Goal: Task Accomplishment & Management: Manage account settings

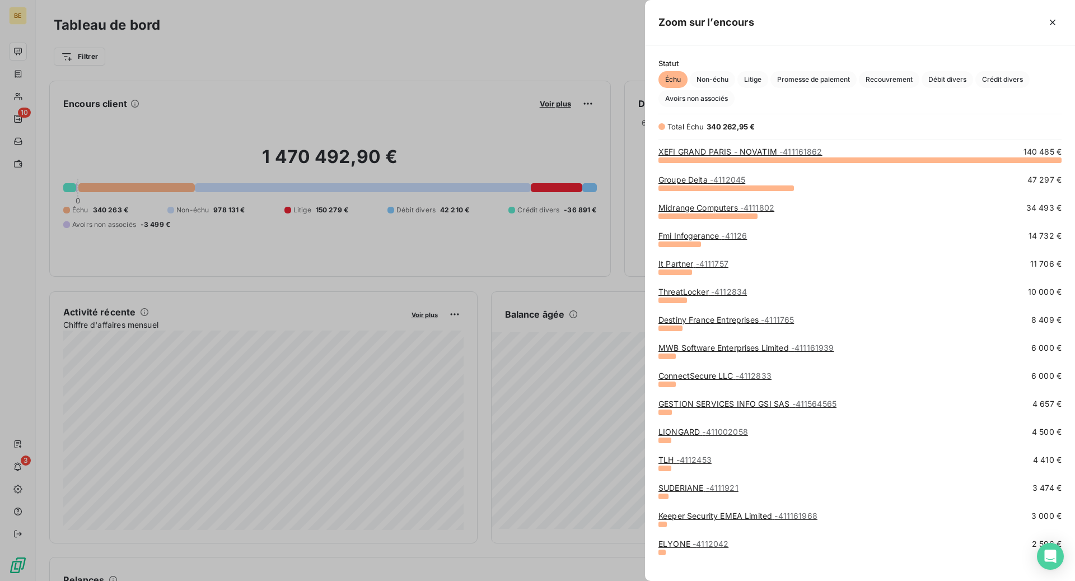
scroll to position [581, 430]
click at [1054, 22] on icon "button" at bounding box center [1052, 22] width 11 height 11
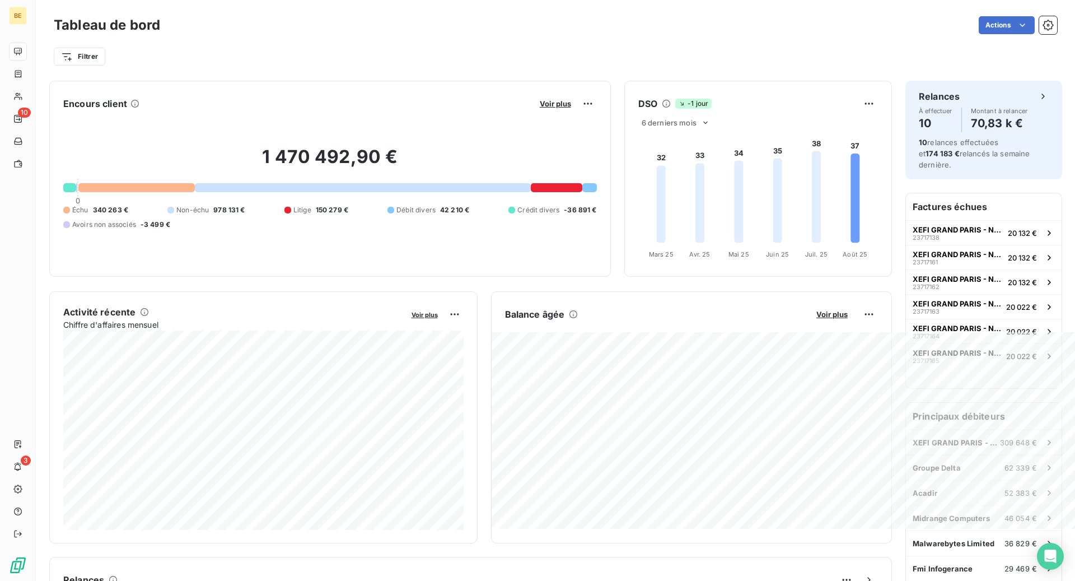
click at [564, 109] on div "Voir plus" at bounding box center [566, 104] width 60 height 18
click at [559, 105] on span "Voir plus" at bounding box center [555, 103] width 31 height 9
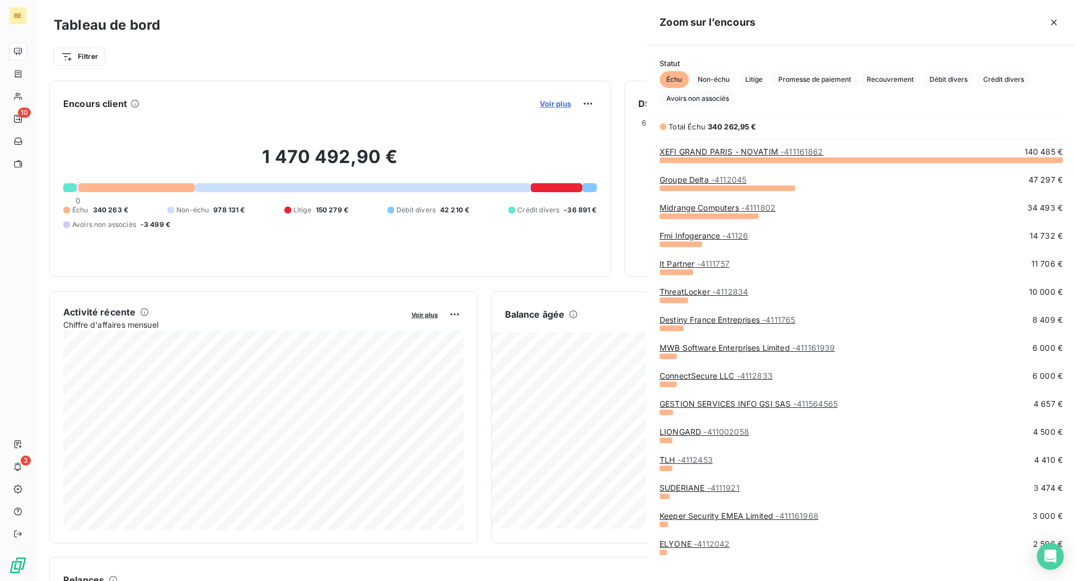
scroll to position [421, 430]
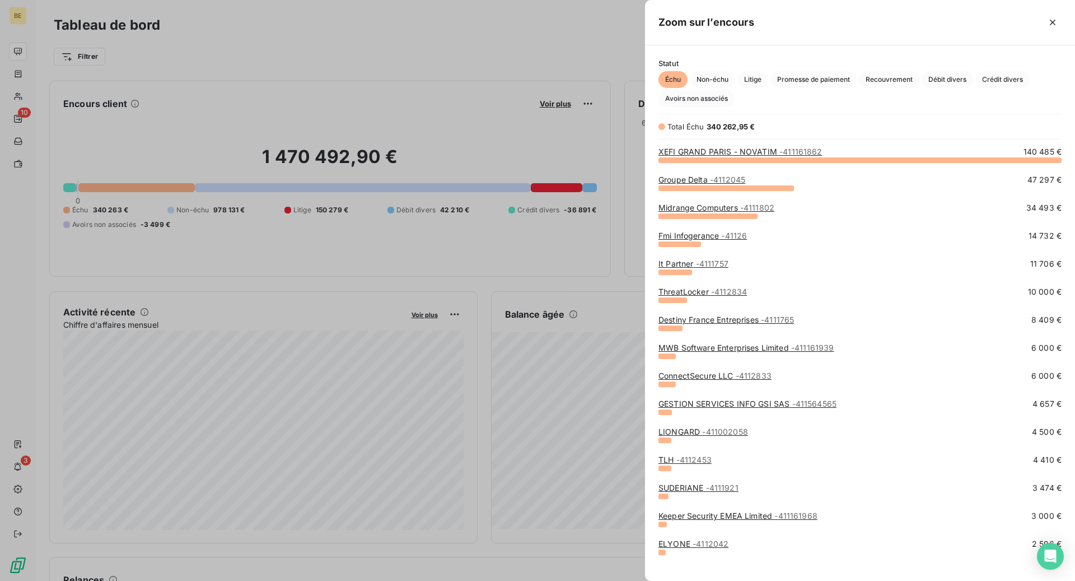
click at [762, 151] on link "XEFI GRAND PARIS - NOVATIM - 411161862" at bounding box center [740, 152] width 164 height 10
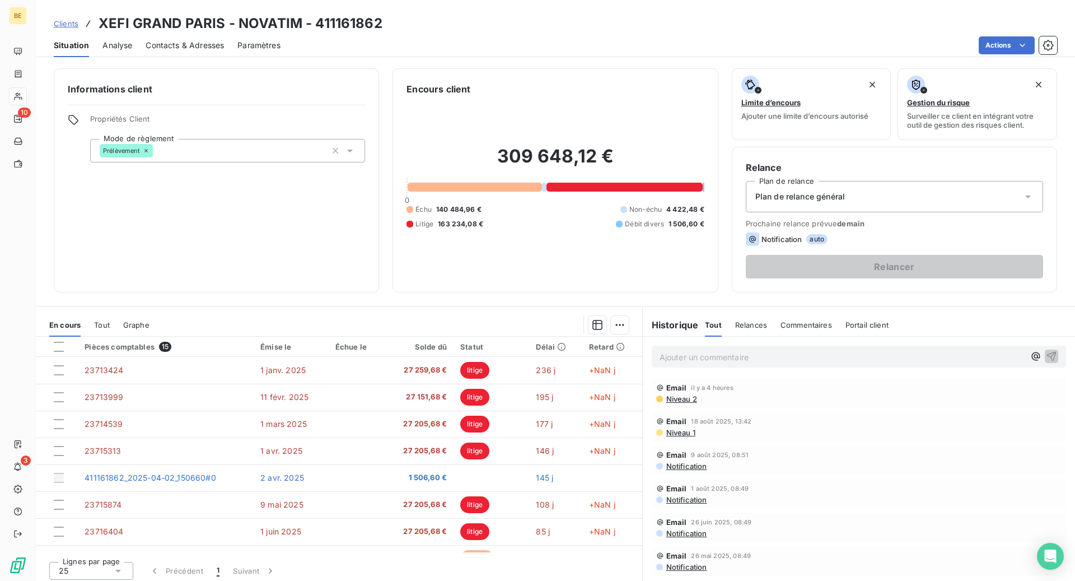
scroll to position [208, 0]
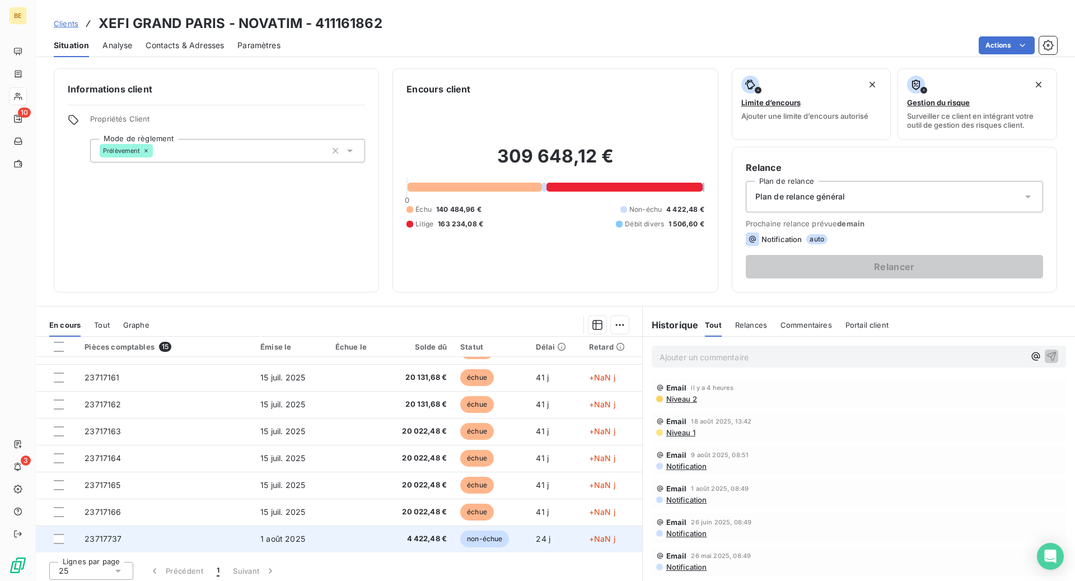
click at [182, 533] on td "23717737" at bounding box center [166, 538] width 176 height 27
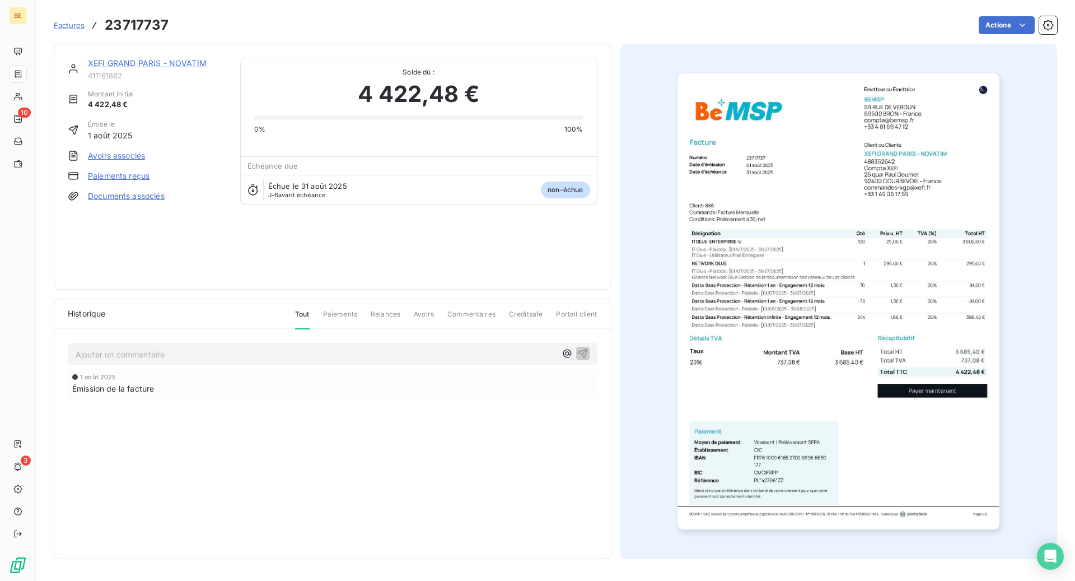
click at [782, 282] on img "button" at bounding box center [838, 301] width 322 height 456
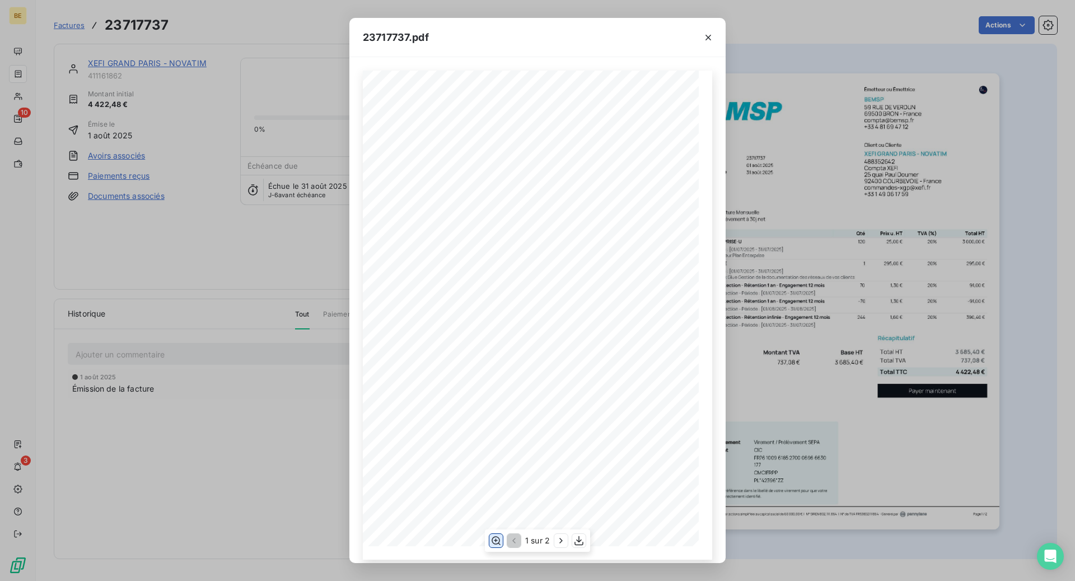
click at [493, 540] on icon "button" at bounding box center [495, 540] width 11 height 11
click at [710, 35] on icon "button" at bounding box center [708, 38] width 6 height 6
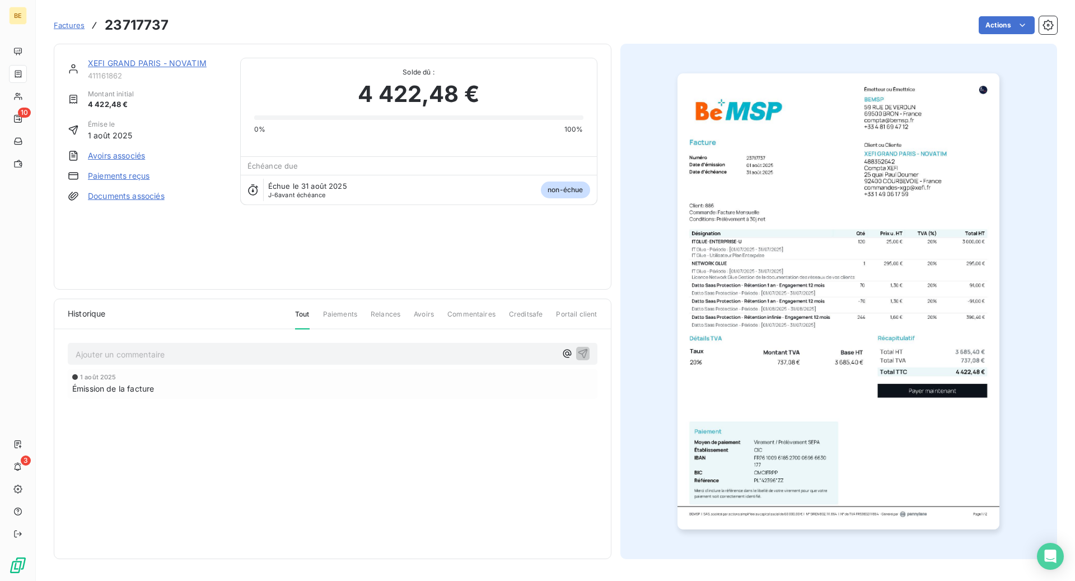
click at [758, 246] on img "button" at bounding box center [838, 301] width 322 height 456
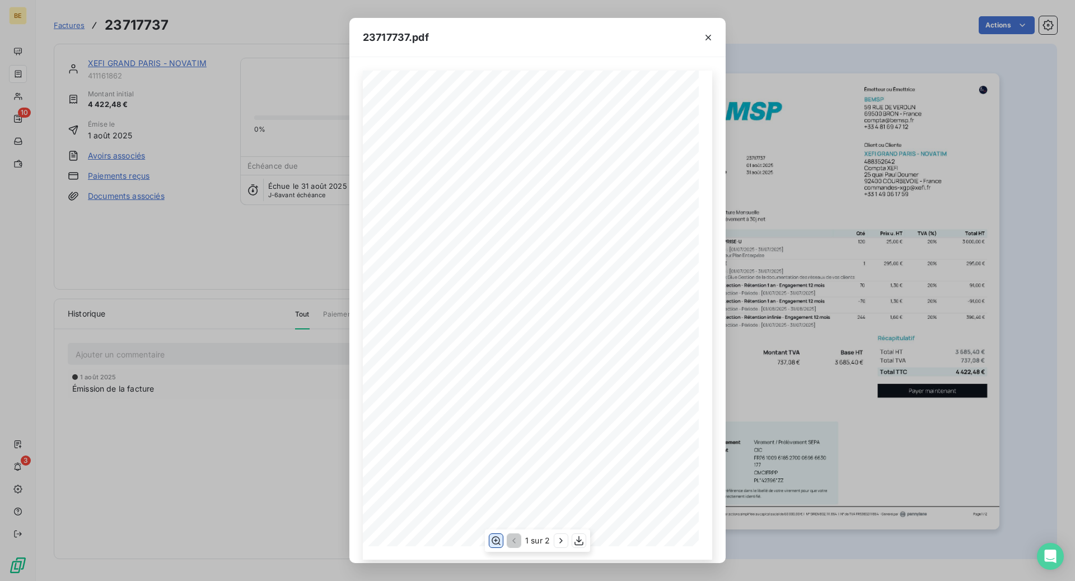
click at [497, 543] on icon "button" at bounding box center [495, 540] width 11 height 11
click at [501, 539] on icon "button" at bounding box center [495, 540] width 11 height 11
click at [712, 40] on icon "button" at bounding box center [708, 37] width 11 height 11
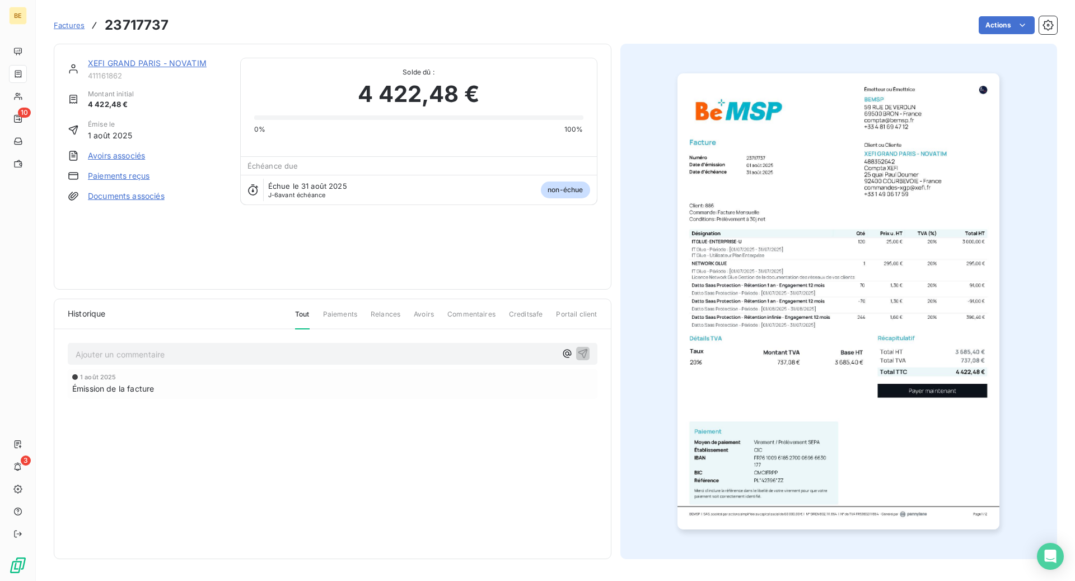
click at [162, 61] on link "XEFI GRAND PARIS - NOVATIM" at bounding box center [147, 63] width 119 height 10
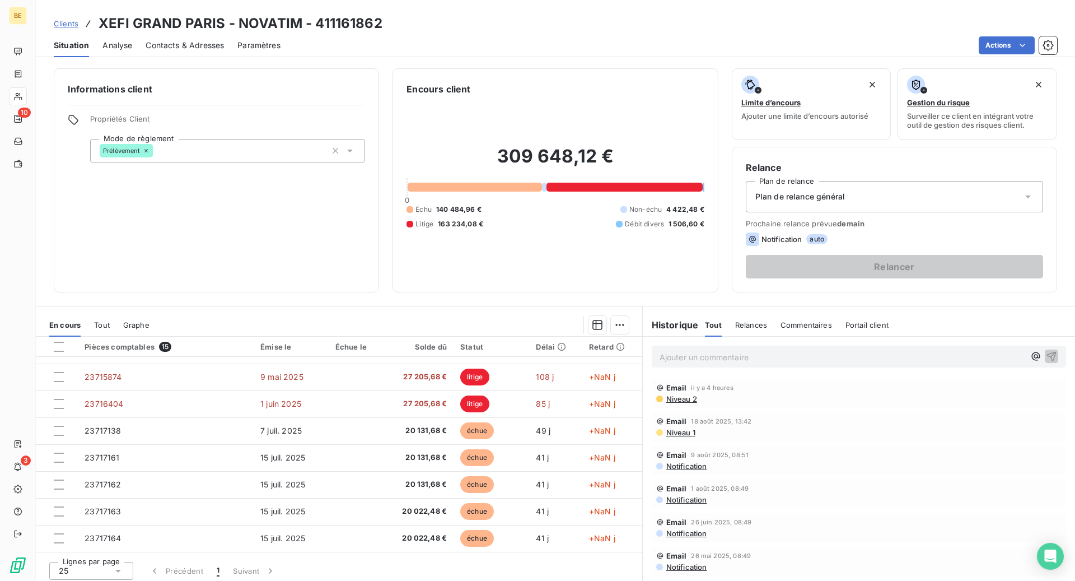
scroll to position [129, 0]
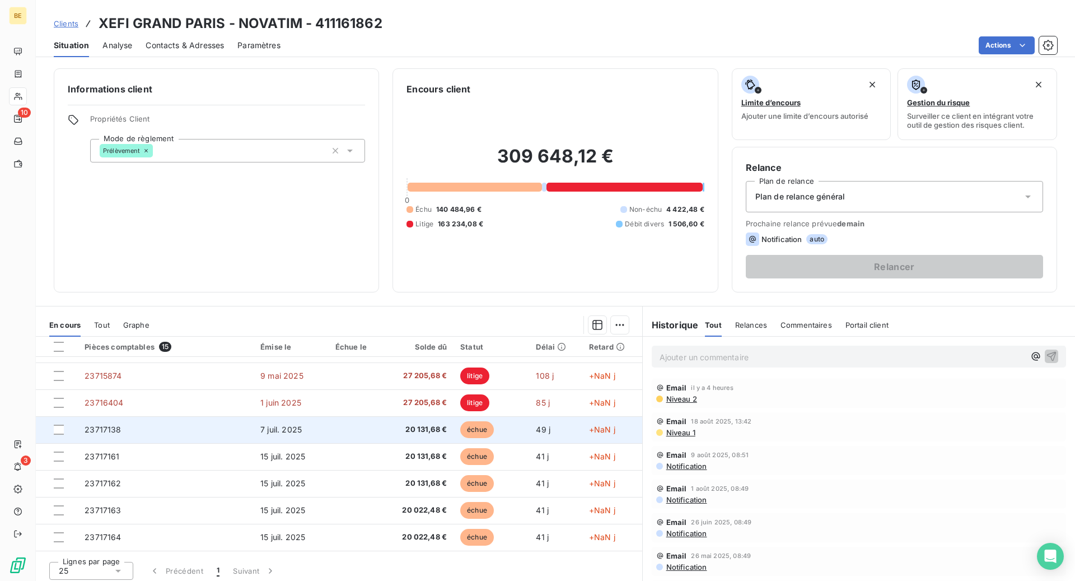
click at [120, 428] on td "23717138" at bounding box center [166, 429] width 176 height 27
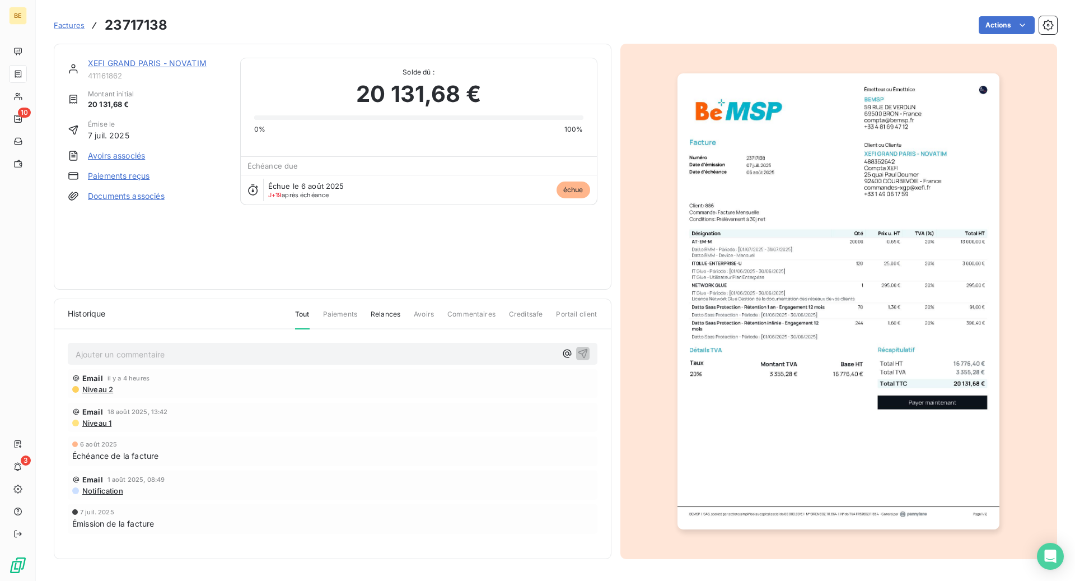
click at [149, 62] on link "XEFI GRAND PARIS - NOVATIM" at bounding box center [147, 63] width 119 height 10
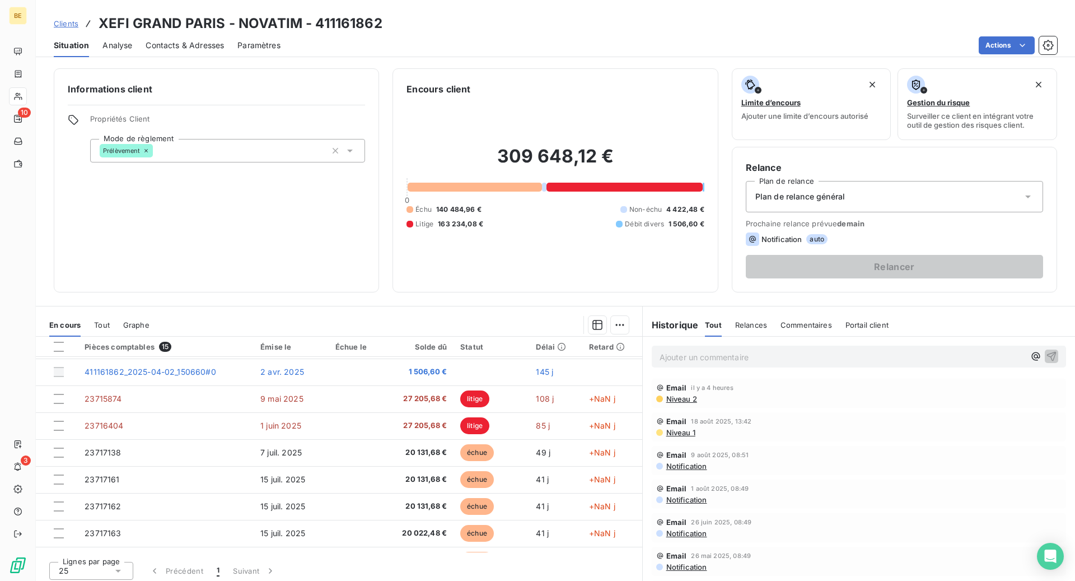
scroll to position [113, 0]
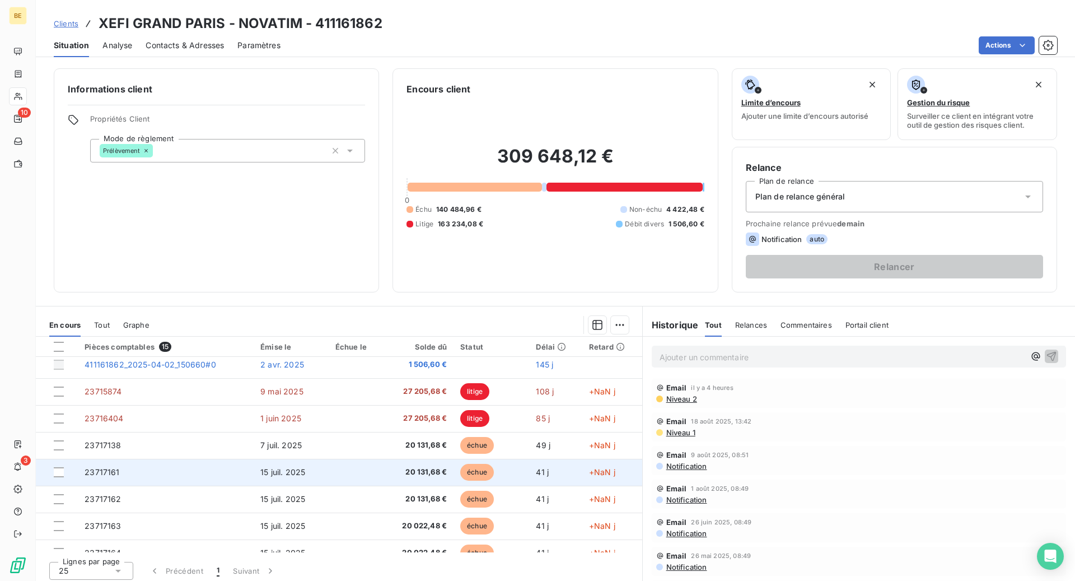
click at [271, 476] on td "15 juil. 2025" at bounding box center [291, 472] width 75 height 27
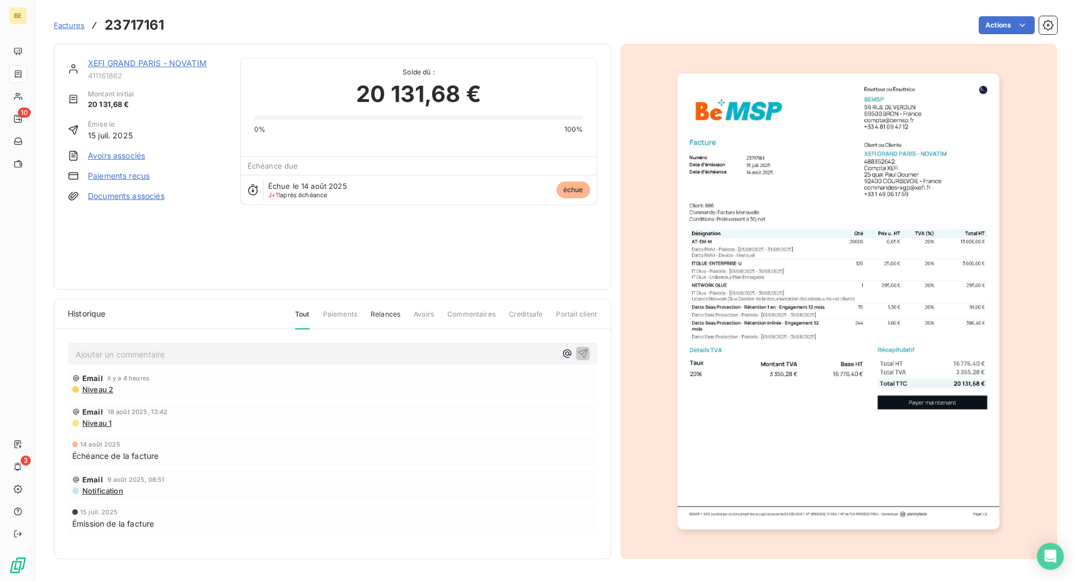
click at [764, 293] on img "button" at bounding box center [838, 301] width 322 height 456
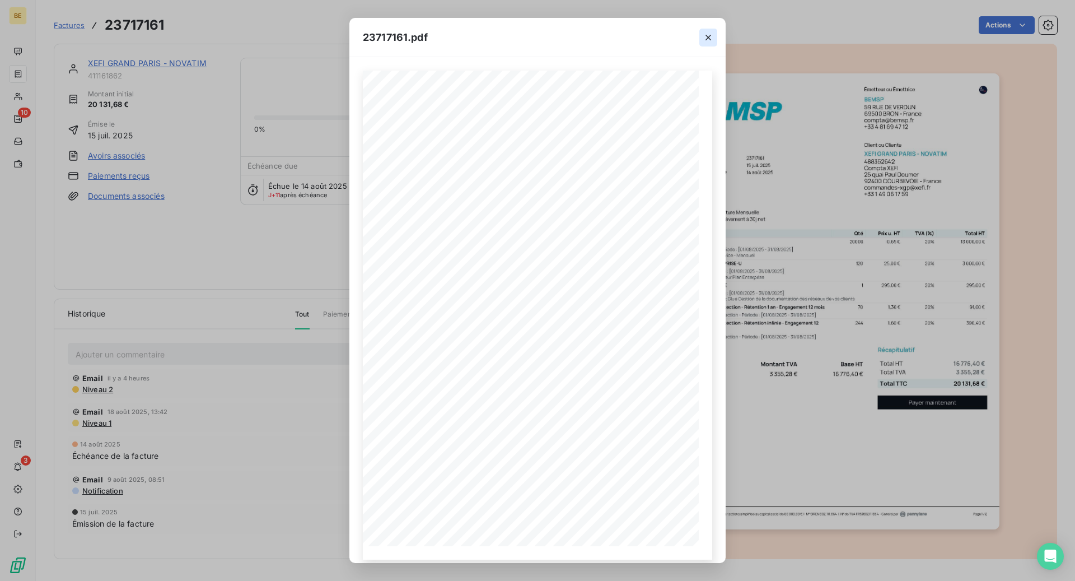
click at [703, 34] on icon "button" at bounding box center [708, 37] width 11 height 11
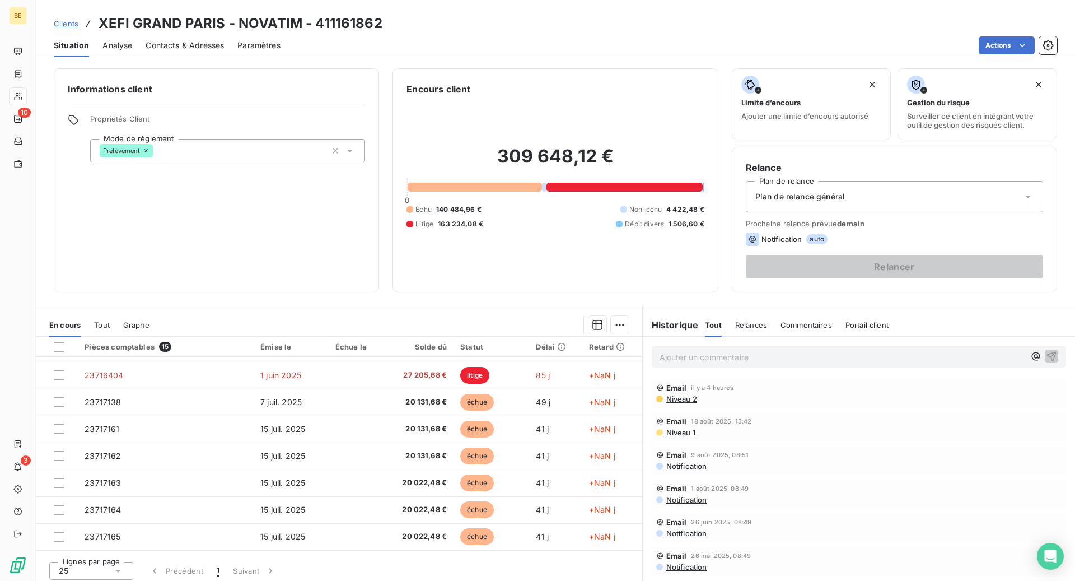
scroll to position [147, 0]
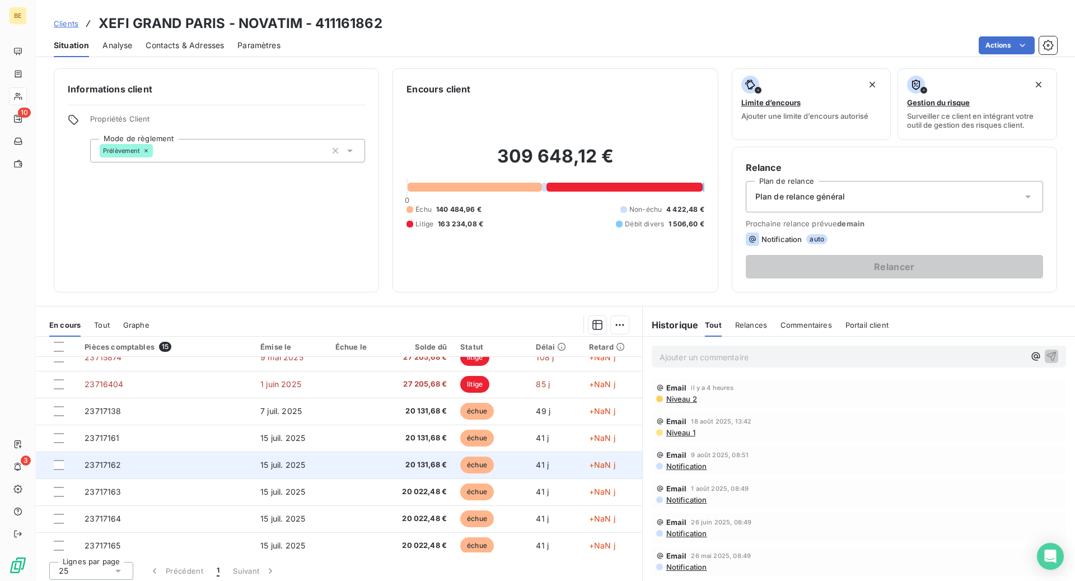
click at [268, 464] on span "15 juil. 2025" at bounding box center [282, 465] width 45 height 10
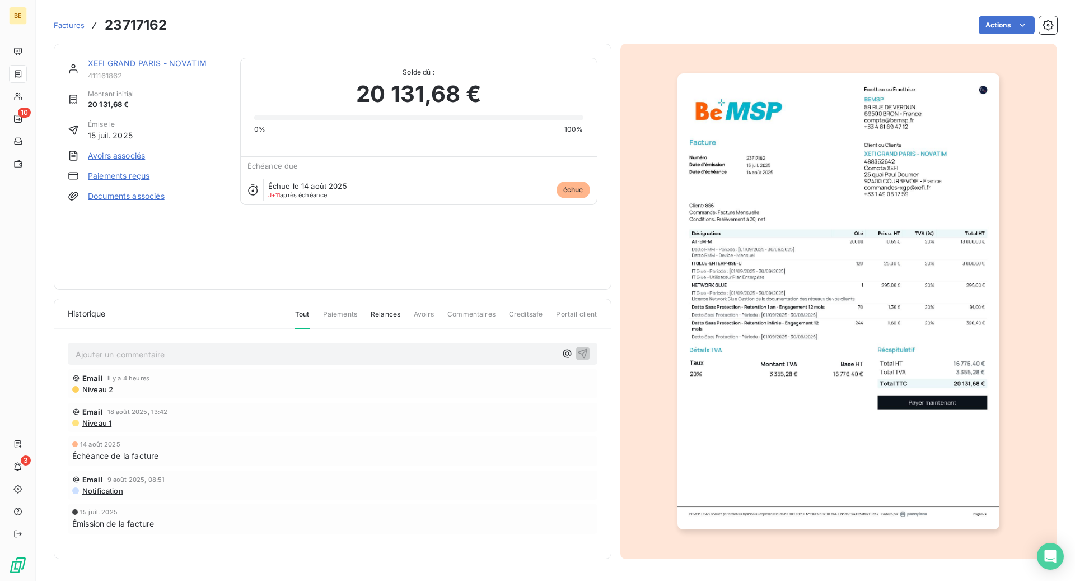
click at [756, 314] on img "button" at bounding box center [838, 301] width 322 height 456
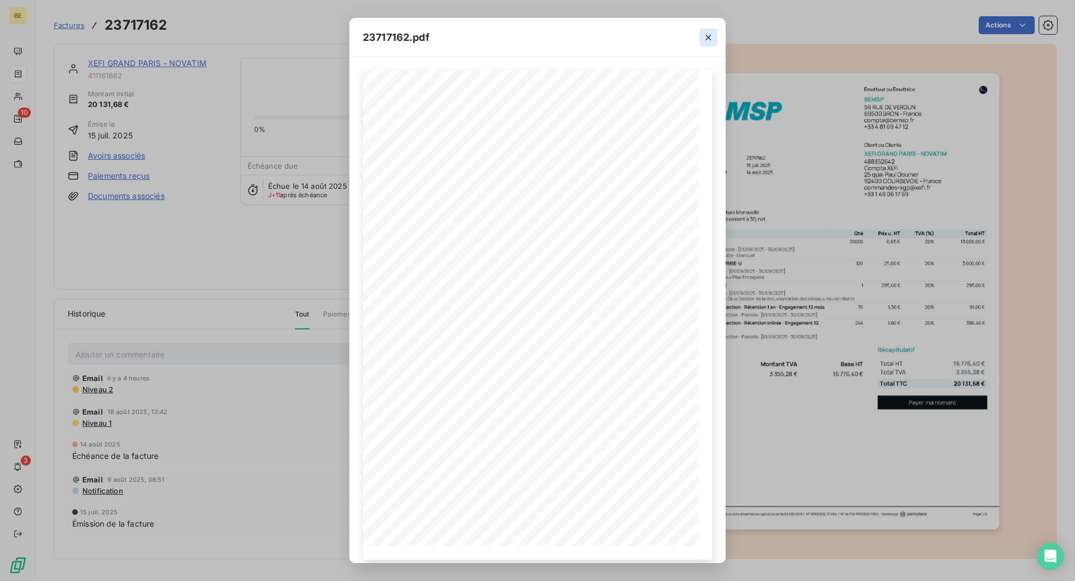
click at [709, 38] on icon "button" at bounding box center [708, 38] width 6 height 6
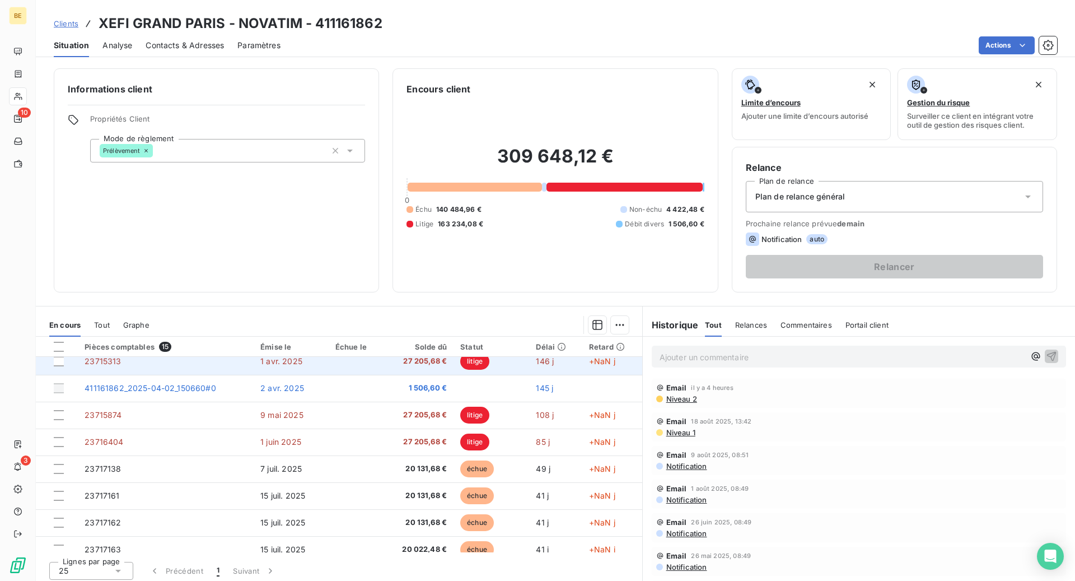
scroll to position [94, 0]
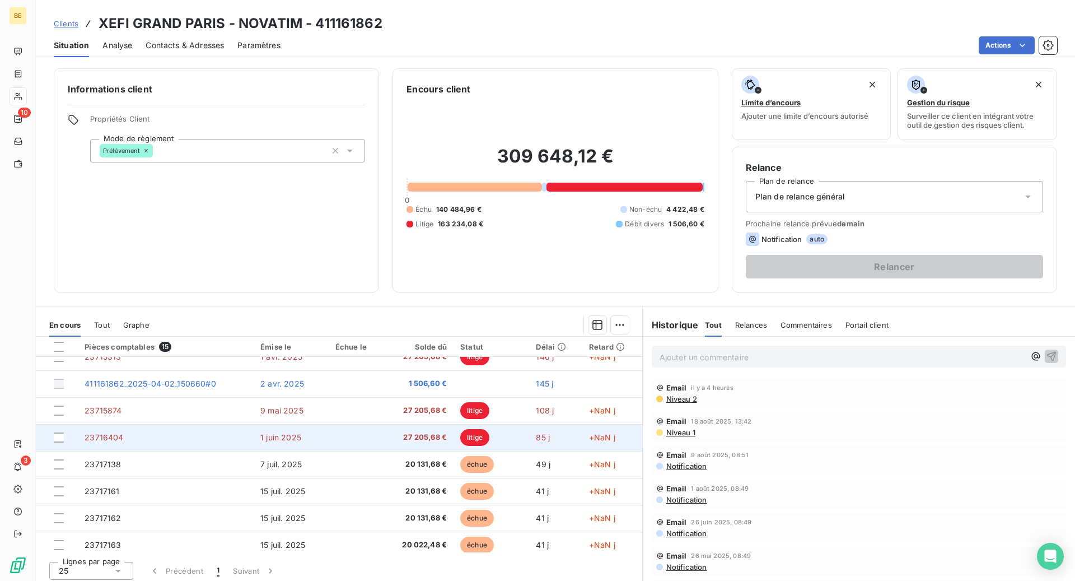
click at [277, 434] on span "1 juin 2025" at bounding box center [280, 437] width 41 height 10
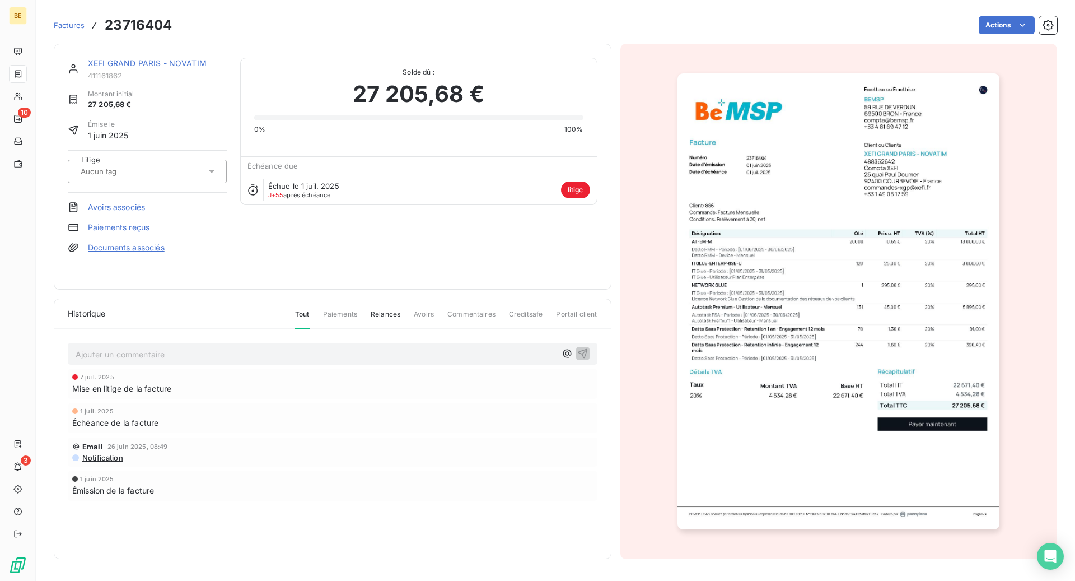
click at [765, 296] on img "button" at bounding box center [838, 301] width 322 height 456
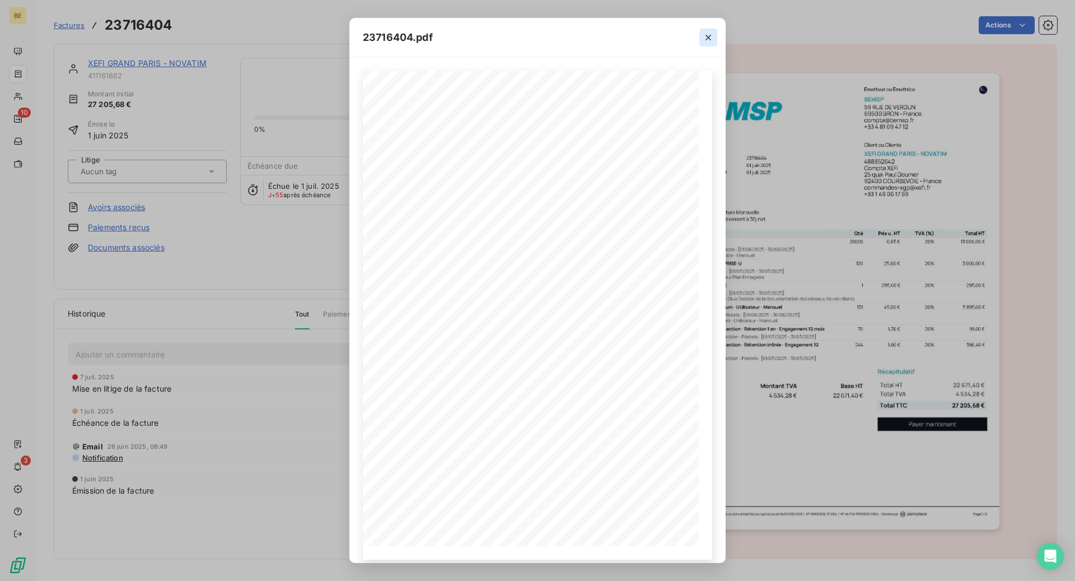
click at [706, 39] on icon "button" at bounding box center [708, 37] width 11 height 11
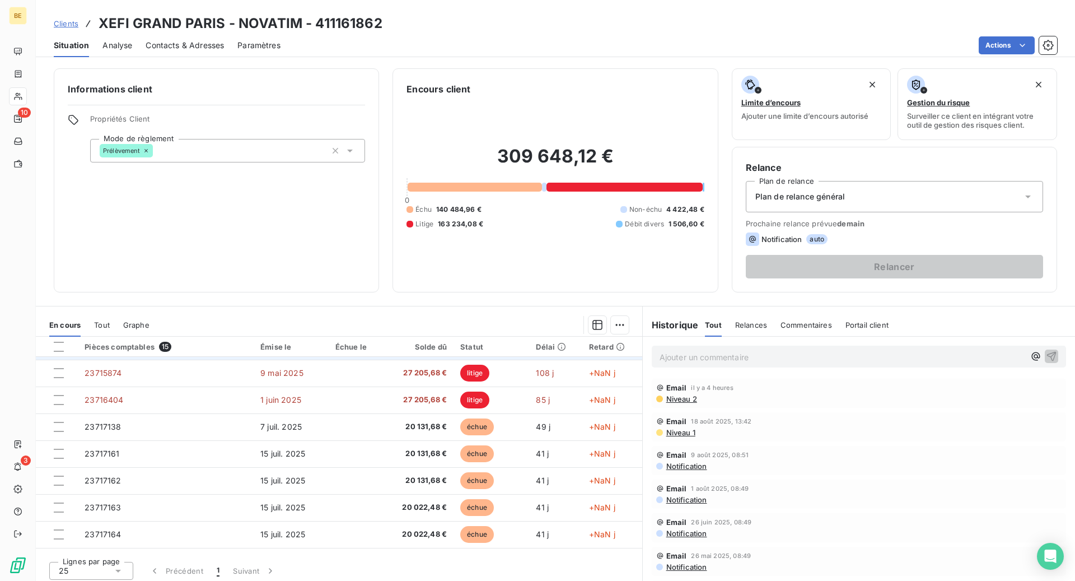
scroll to position [208, 0]
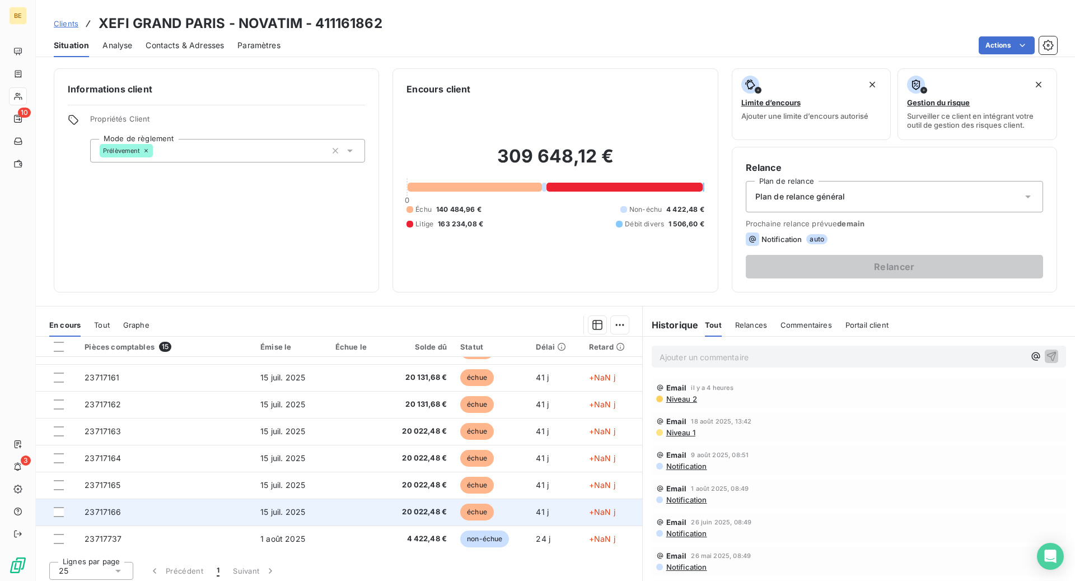
click at [218, 511] on td "23717166" at bounding box center [166, 511] width 176 height 27
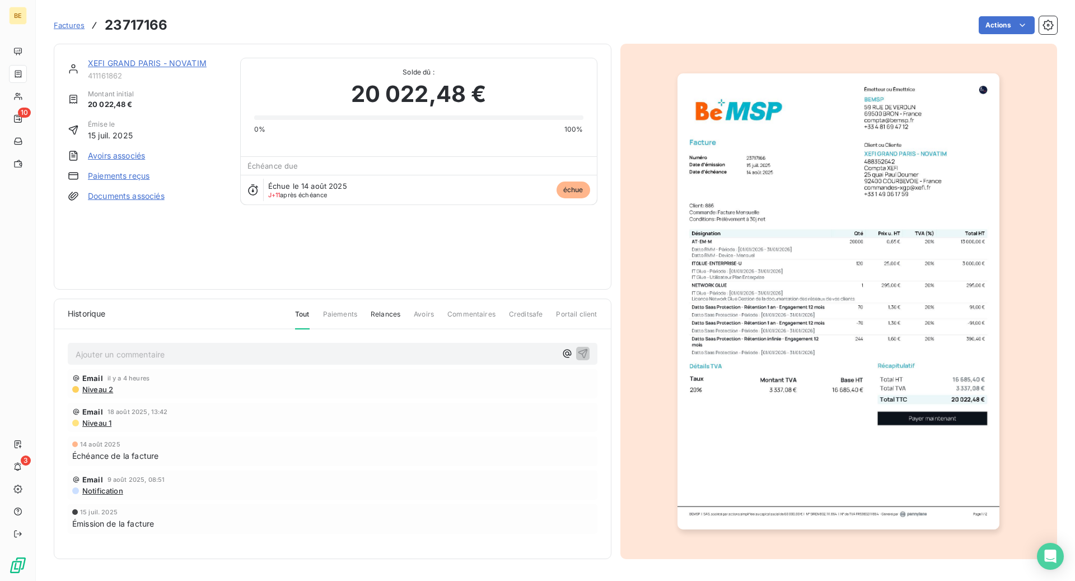
click at [777, 303] on img "button" at bounding box center [838, 301] width 322 height 456
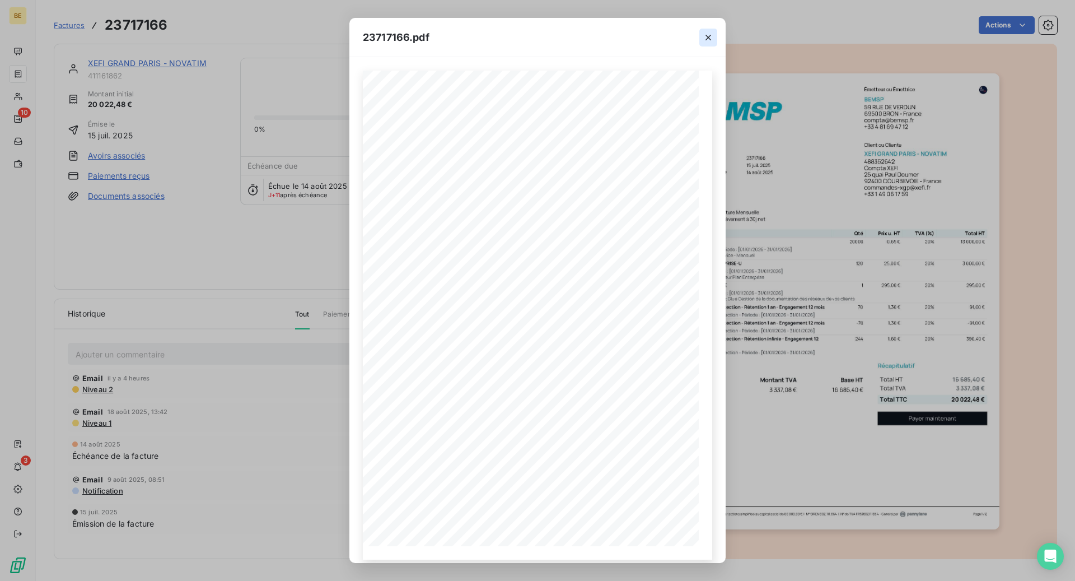
click at [709, 34] on icon "button" at bounding box center [708, 37] width 11 height 11
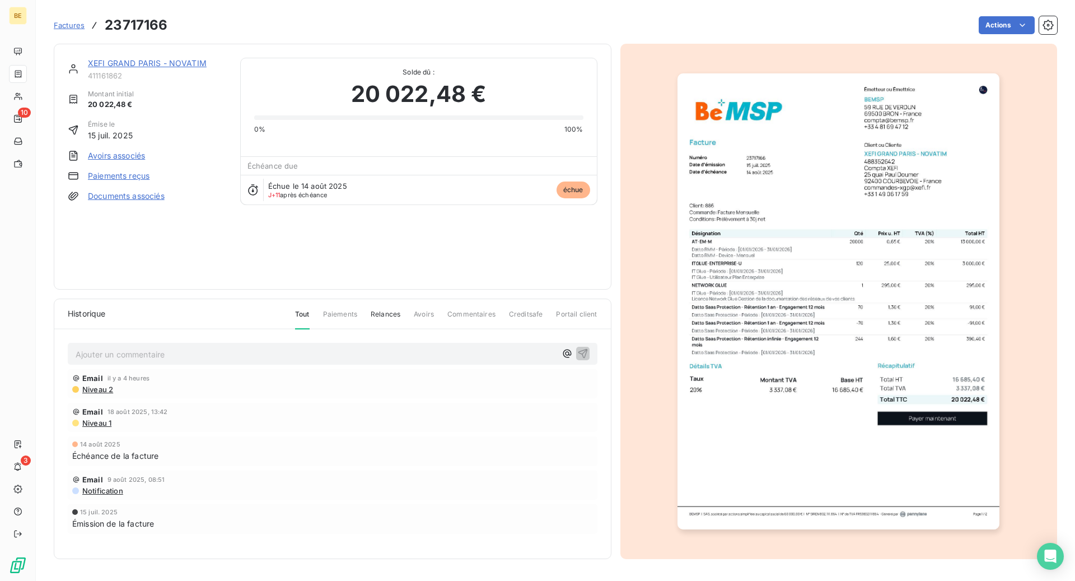
click at [164, 61] on link "XEFI GRAND PARIS - NOVATIM" at bounding box center [147, 63] width 119 height 10
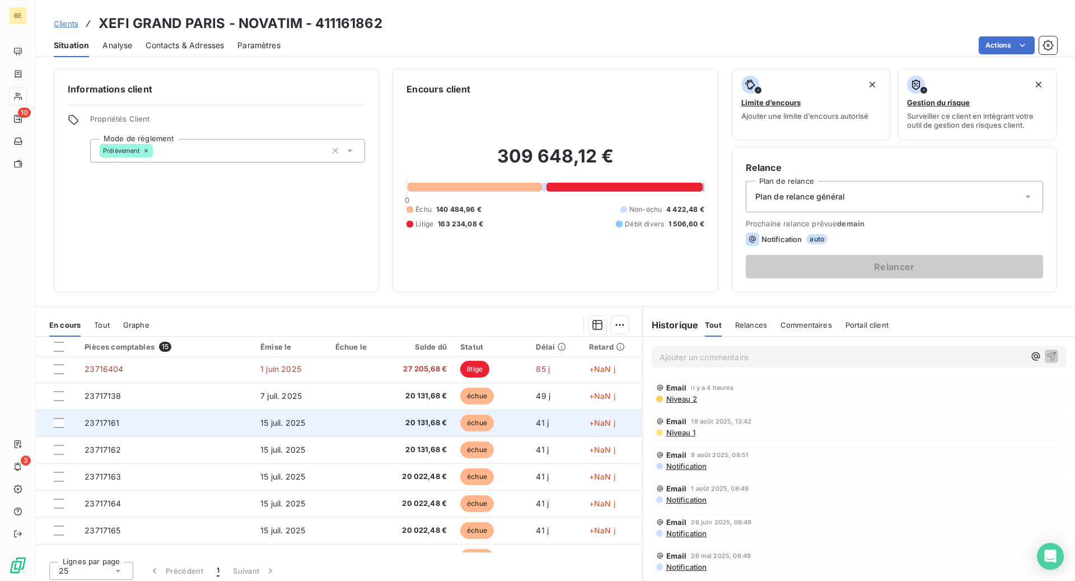
scroll to position [132, 0]
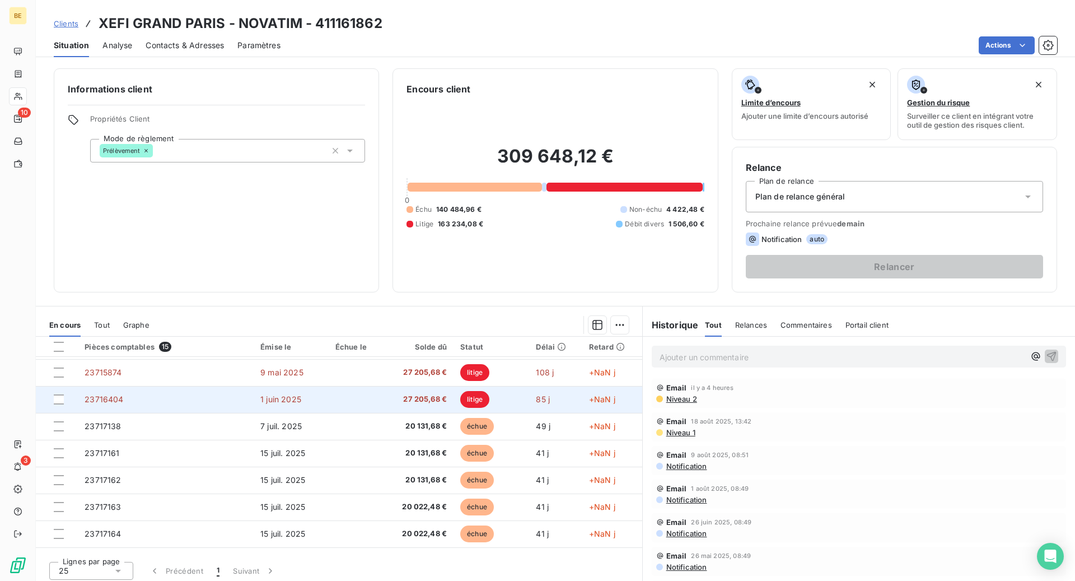
click at [344, 396] on td at bounding box center [356, 399] width 54 height 27
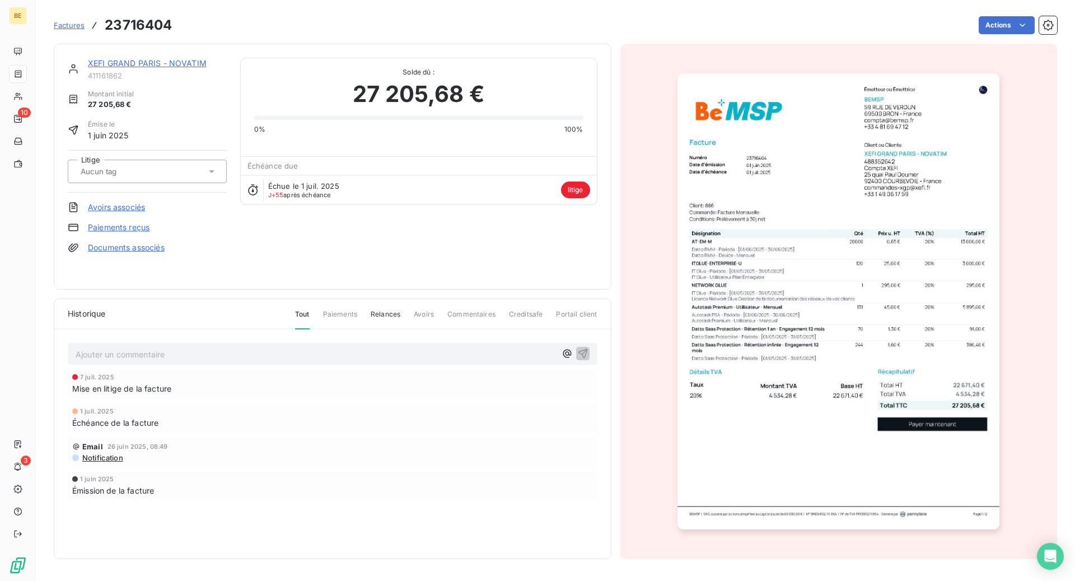
click at [988, 288] on img "button" at bounding box center [838, 301] width 322 height 456
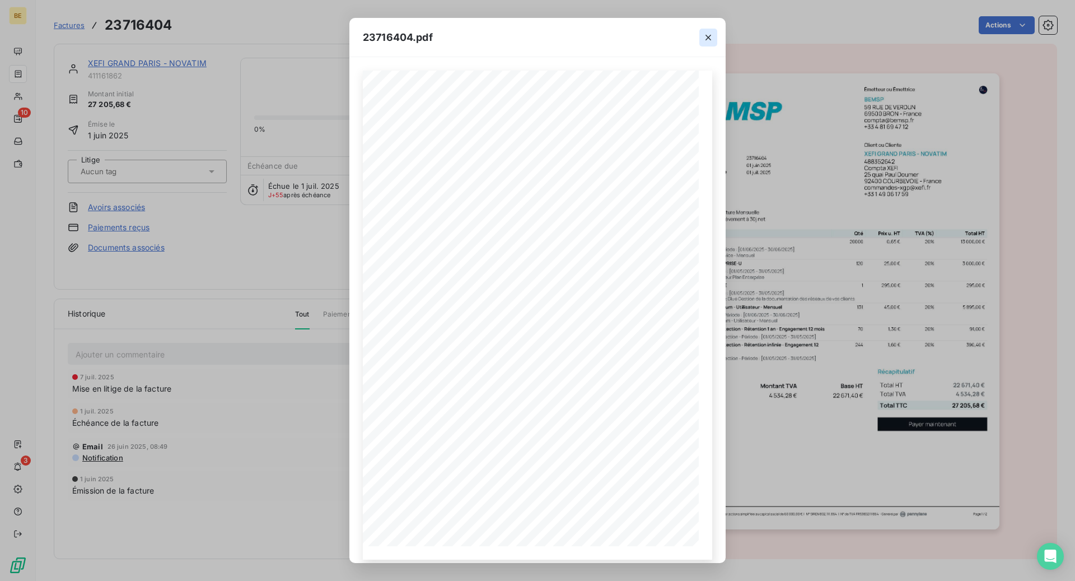
click at [707, 37] on icon "button" at bounding box center [708, 37] width 11 height 11
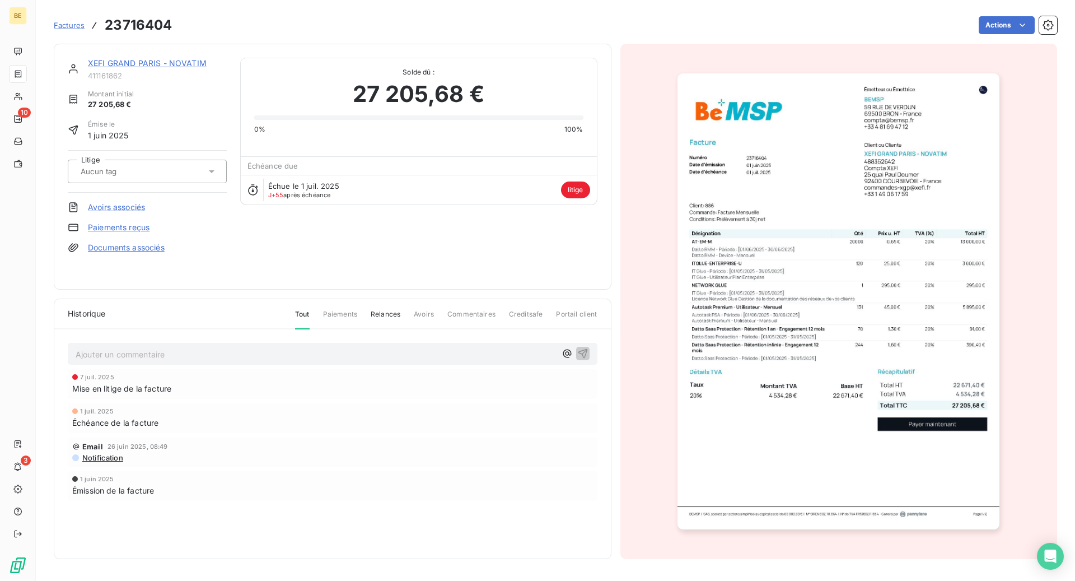
click at [189, 65] on link "XEFI GRAND PARIS - NOVATIM" at bounding box center [147, 63] width 119 height 10
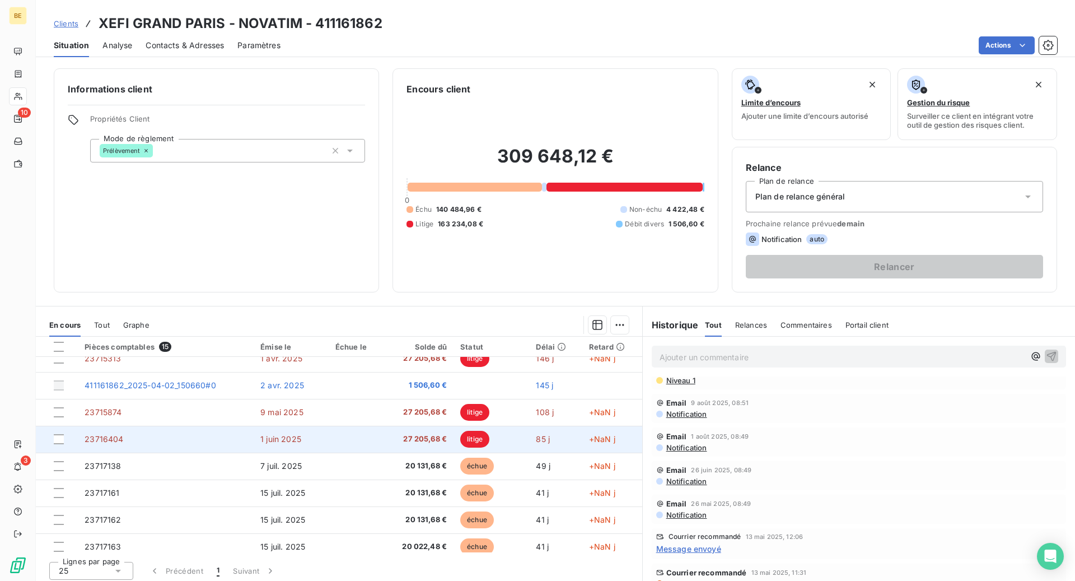
scroll to position [104, 0]
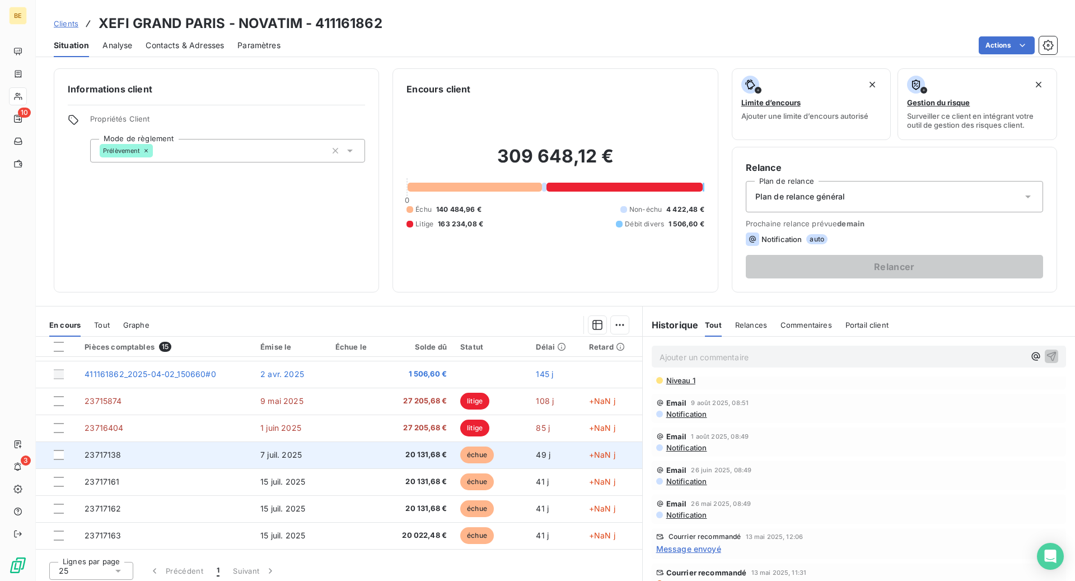
click at [311, 457] on td "7 juil. 2025" at bounding box center [291, 454] width 75 height 27
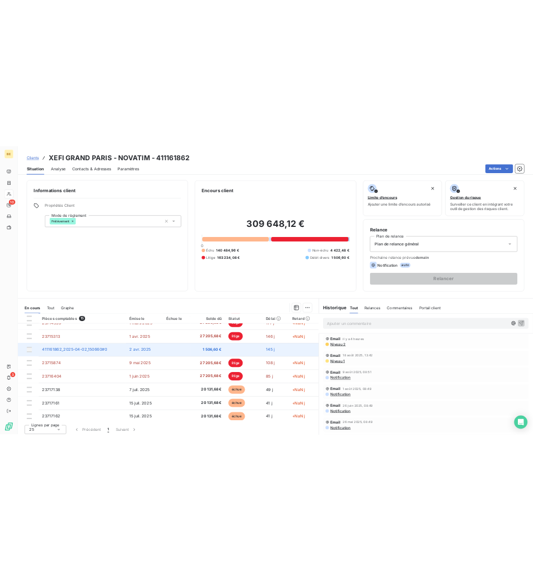
scroll to position [70, 0]
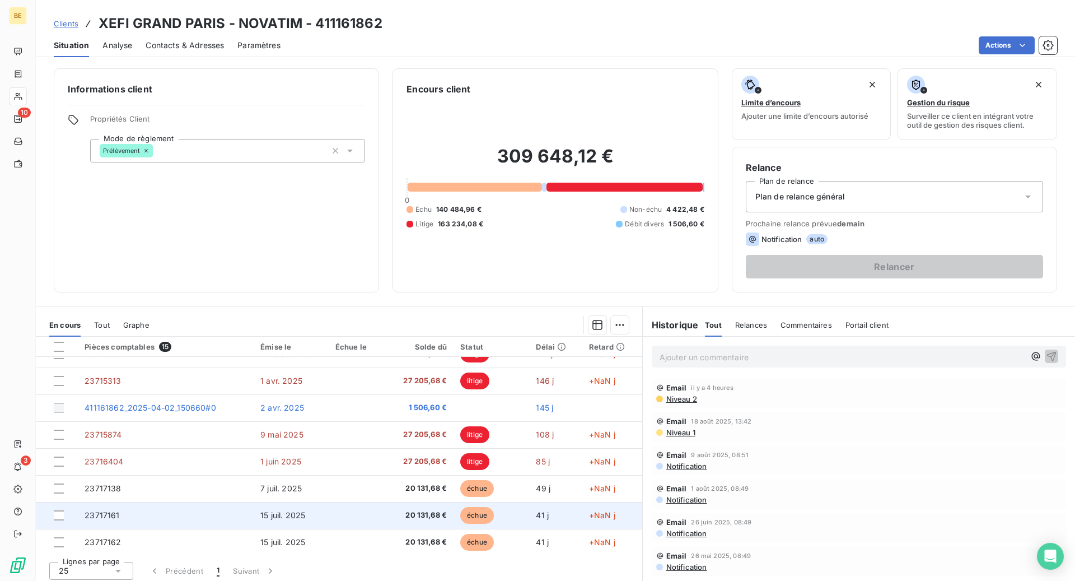
click at [353, 512] on td at bounding box center [356, 515] width 54 height 27
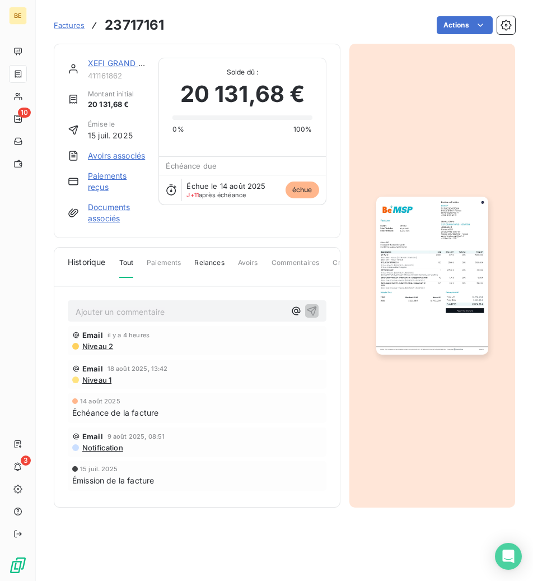
click at [105, 65] on link "XEFI GRAND PARIS - NOVATIM" at bounding box center [147, 63] width 119 height 10
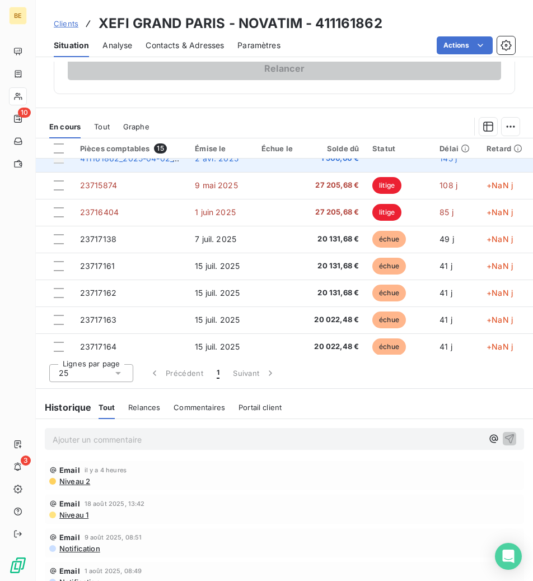
scroll to position [207, 0]
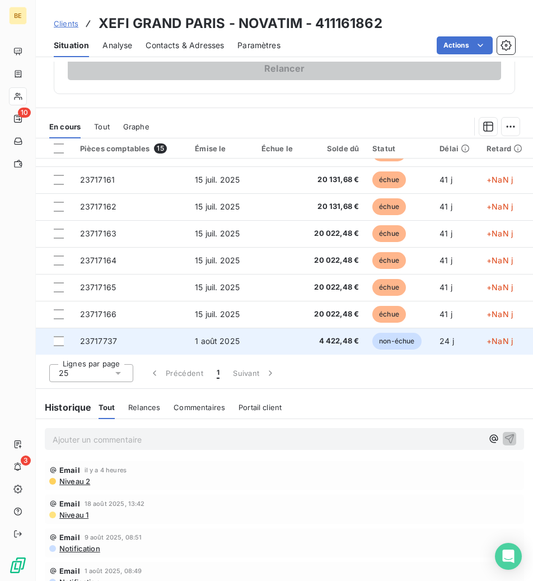
click at [245, 338] on td "1 août 2025" at bounding box center [221, 341] width 67 height 27
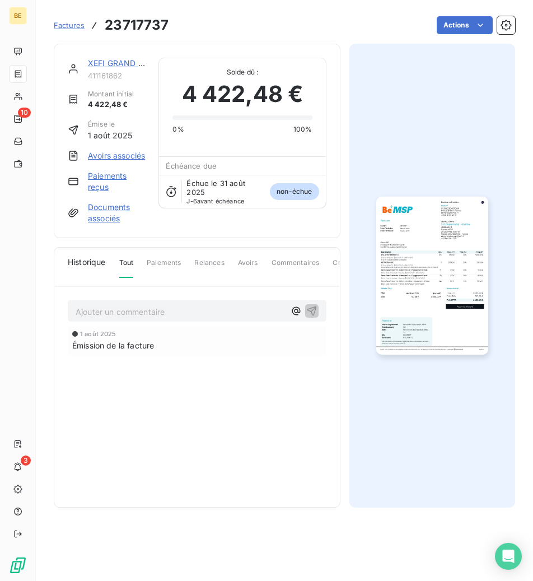
click at [433, 275] on img "button" at bounding box center [432, 276] width 112 height 158
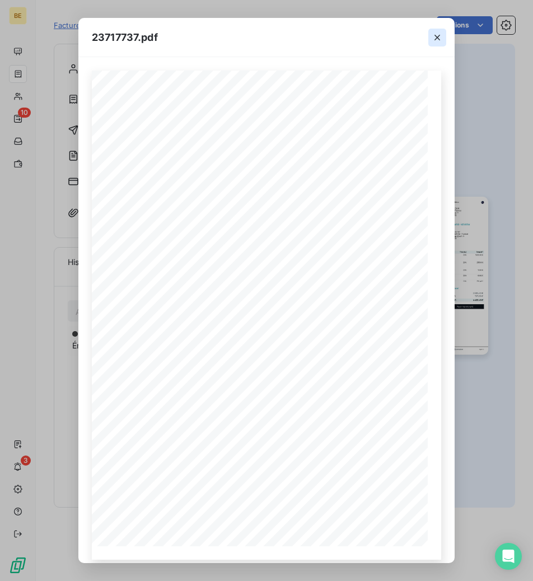
click at [438, 39] on icon "button" at bounding box center [437, 37] width 11 height 11
